Goal: Check status: Check status

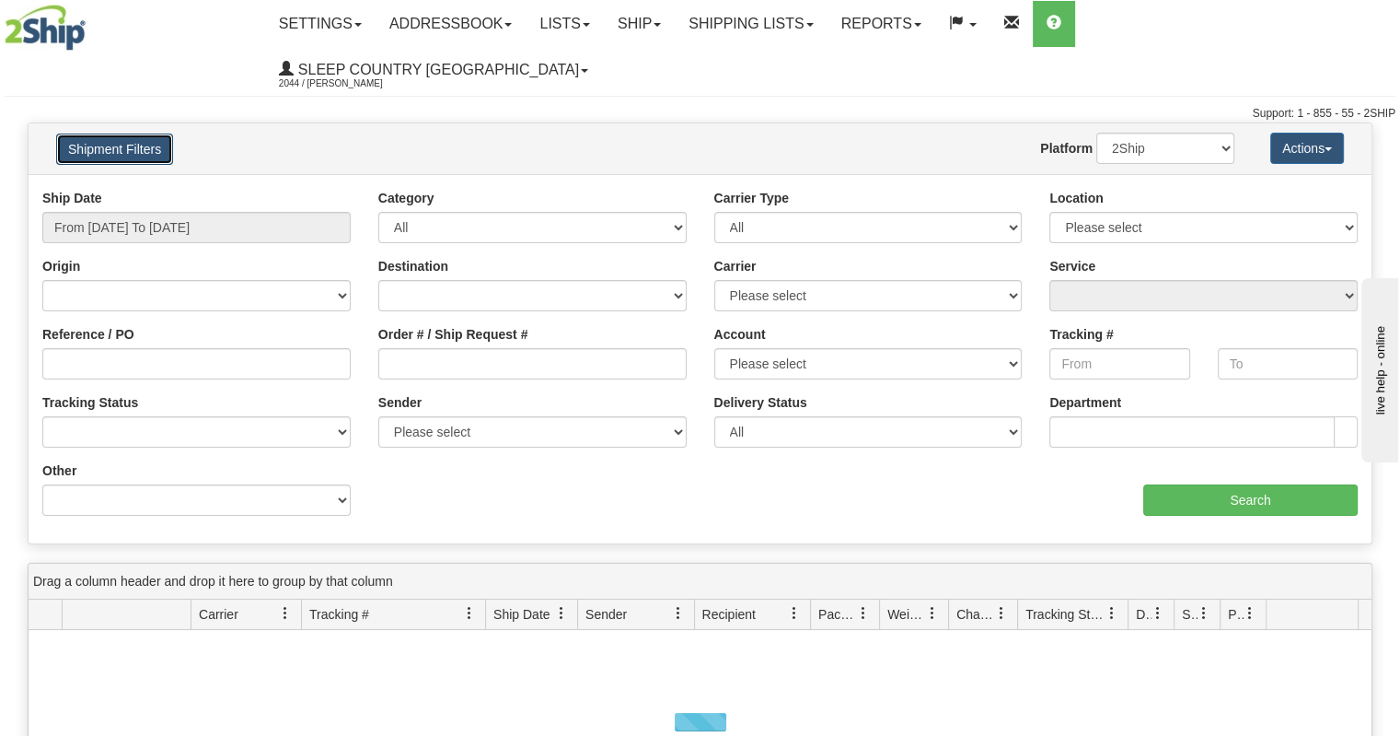
click at [147, 133] on button "Shipment Filters" at bounding box center [114, 148] width 117 height 31
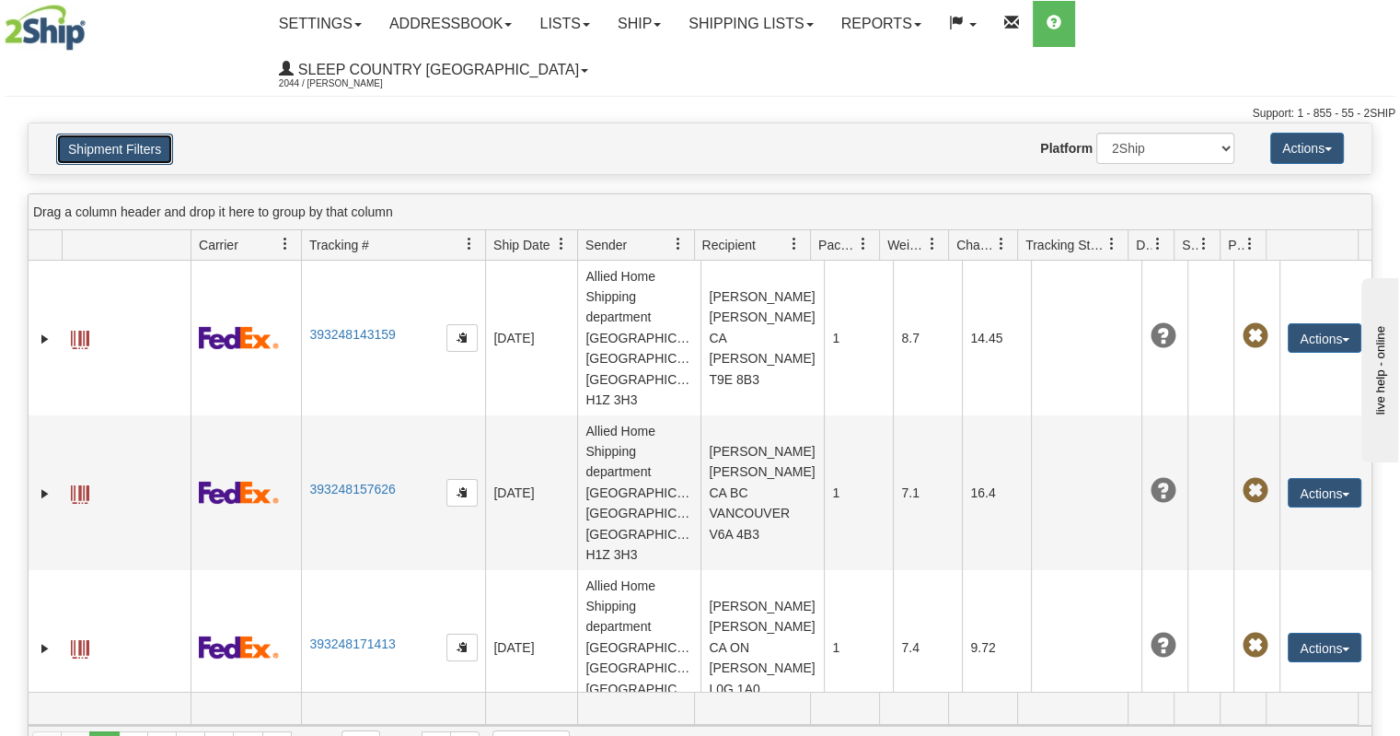
click at [148, 133] on button "Shipment Filters" at bounding box center [114, 148] width 117 height 31
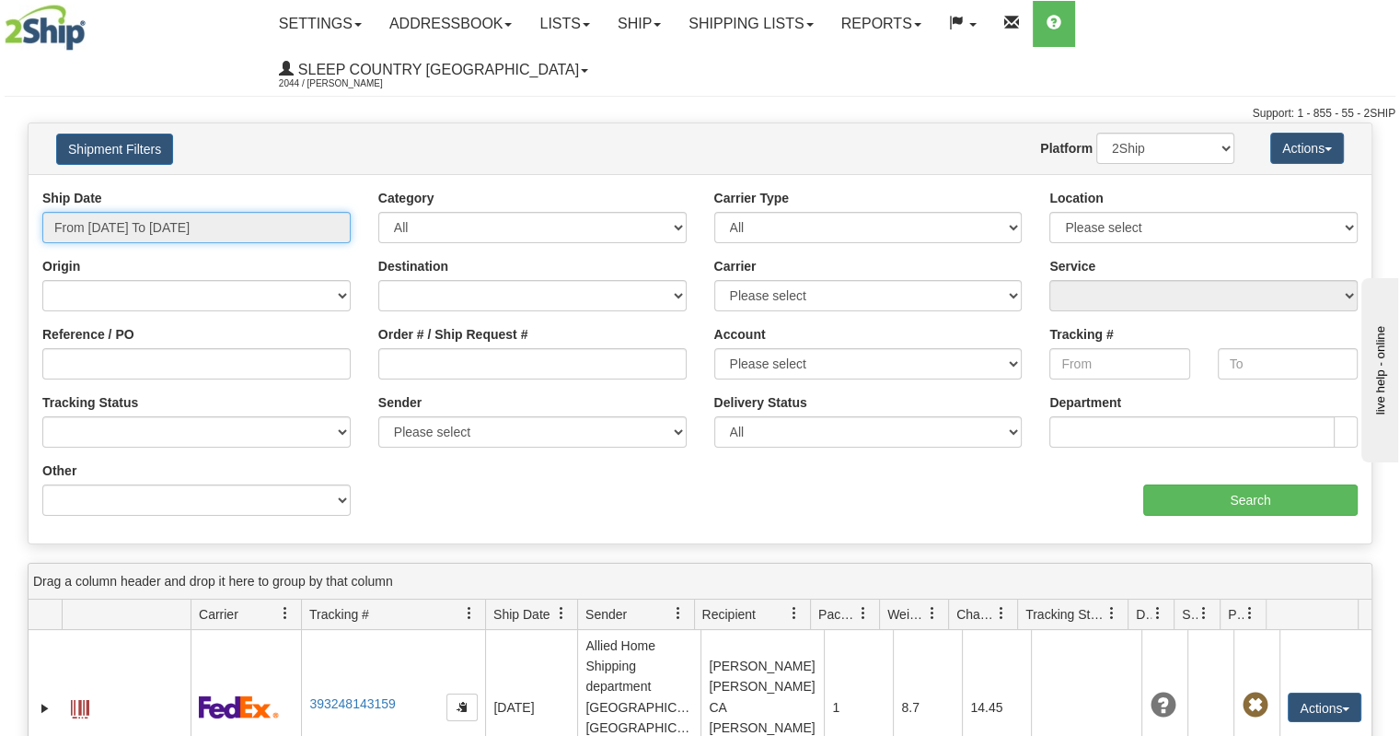
click at [162, 212] on input "From [DATE] To [DATE]" at bounding box center [196, 227] width 308 height 31
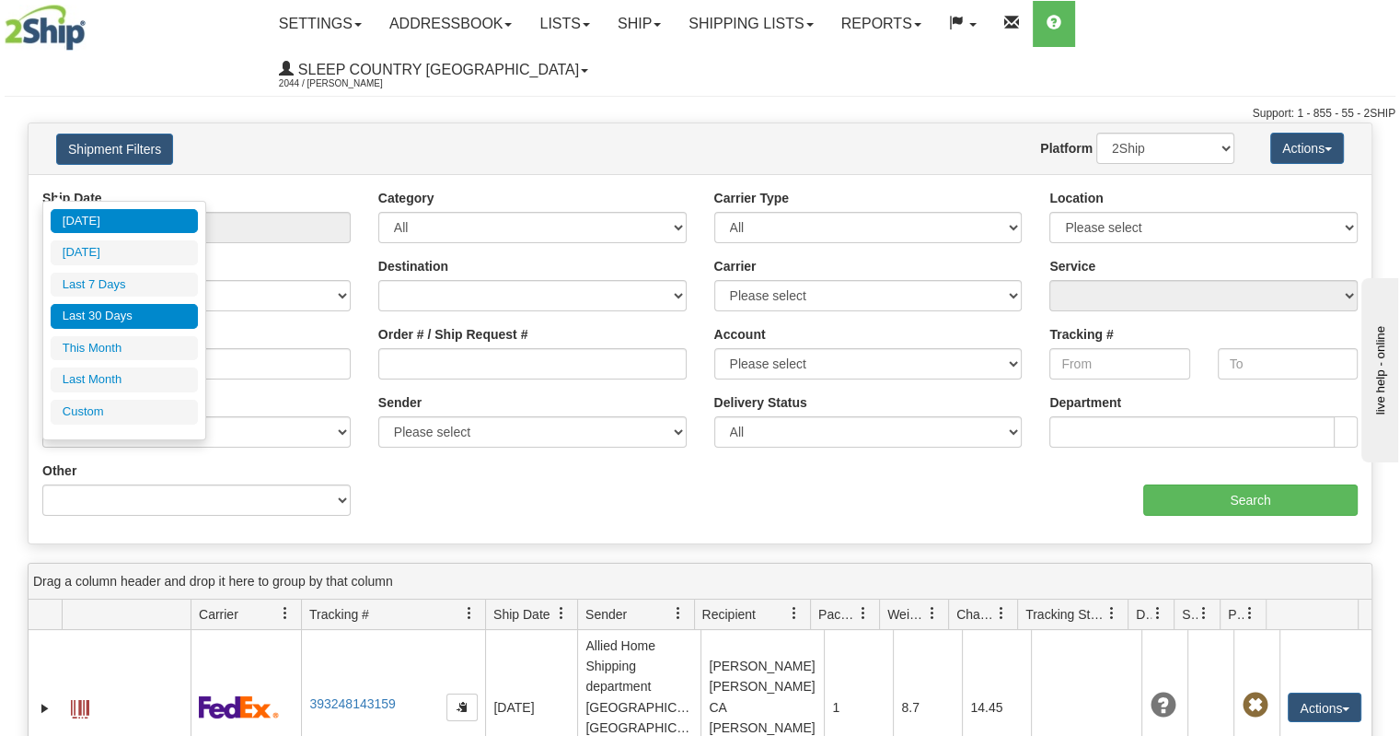
click at [157, 307] on li "Last 30 Days" at bounding box center [124, 316] width 147 height 25
type input "From [DATE] To [DATE]"
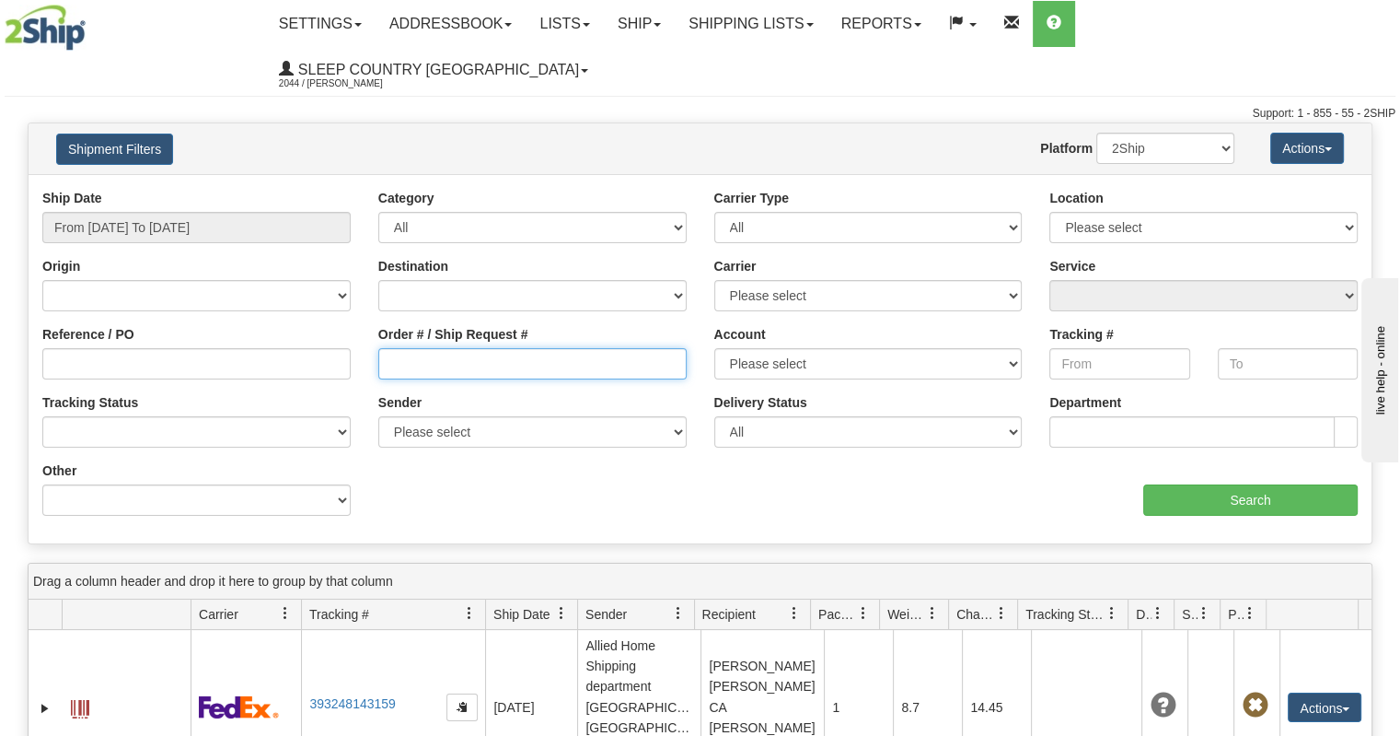
click at [487, 348] on input "Order # / Ship Request #" at bounding box center [532, 363] width 308 height 31
paste input "Donnez-moi un instant pendant que je regarde."
type input "Donnez-moi un instant pendant que je regarde."
click at [1378, 145] on div "Please wait... × Confirm Delete Delete Cancel × Confirm Delete Yes No Cancel × …" at bounding box center [700, 628] width 1400 height 1013
click at [507, 348] on input "Order # / Ship Request #" at bounding box center [532, 363] width 308 height 31
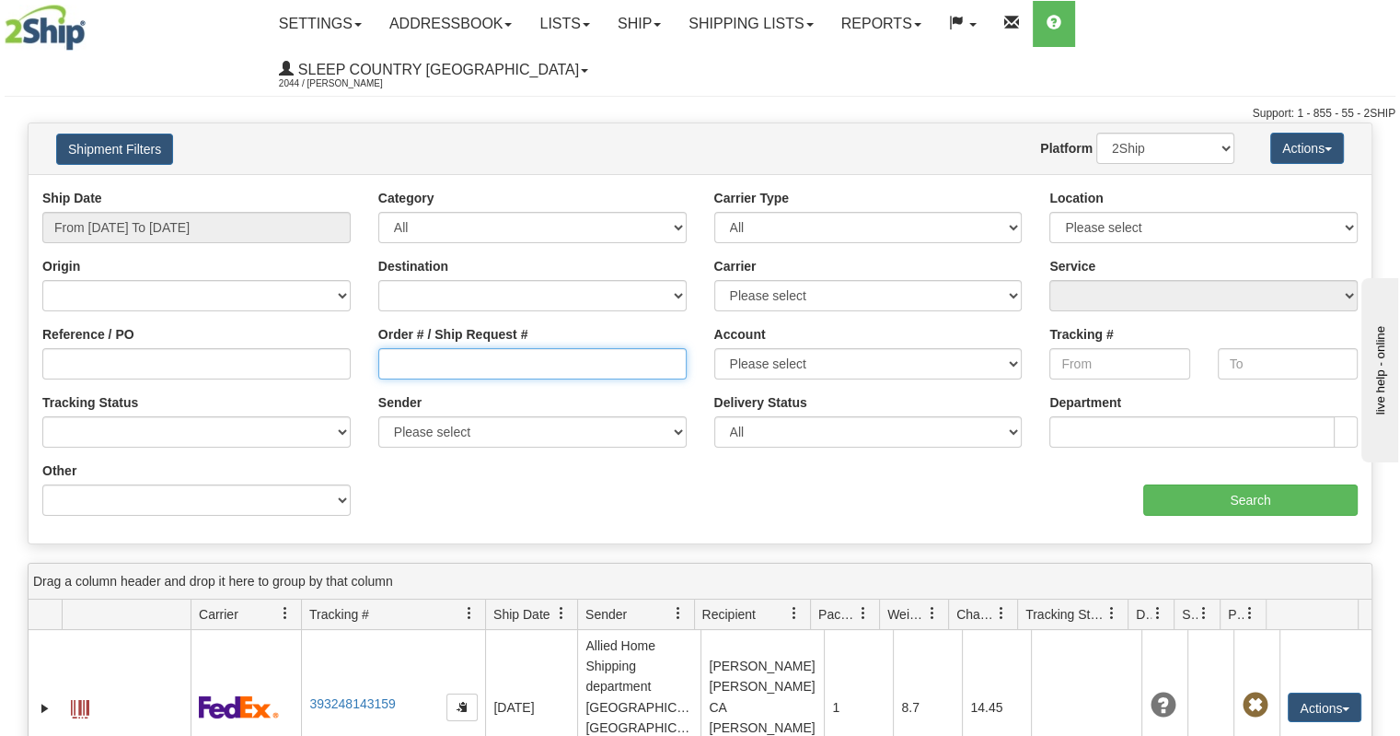
paste input "9002I085827"
type input "9002I085827"
